Goal: Information Seeking & Learning: Learn about a topic

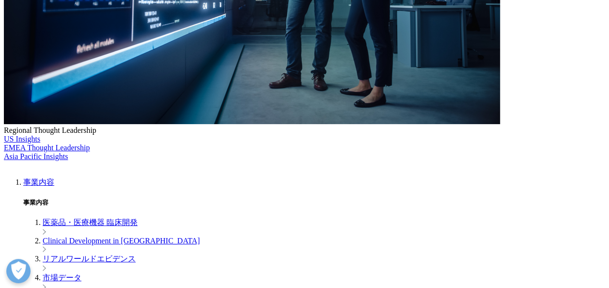
scroll to position [291, 0]
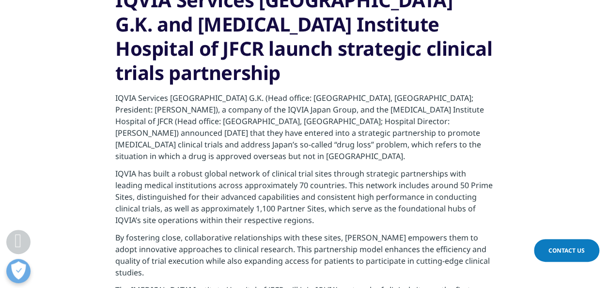
scroll to position [1405, 0]
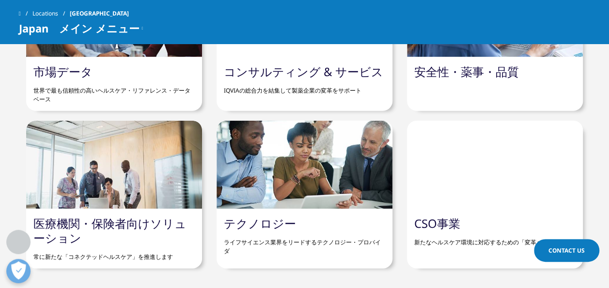
scroll to position [1114, 0]
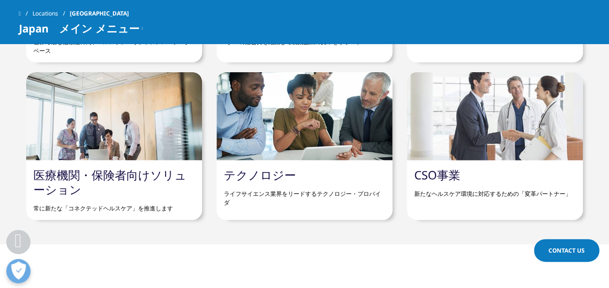
click at [154, 177] on link "医療機関・保険者向けソリューション" at bounding box center [109, 182] width 153 height 31
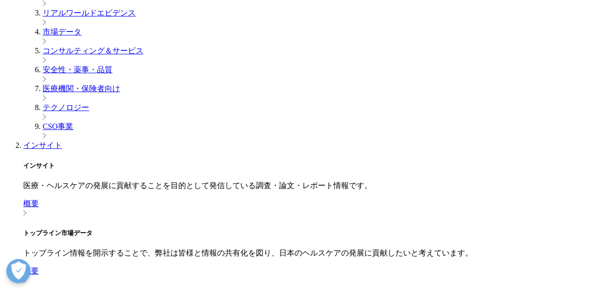
scroll to position [630, 0]
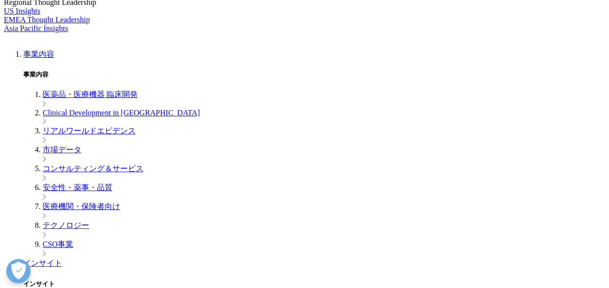
scroll to position [343, 0]
